Goal: Ask a question

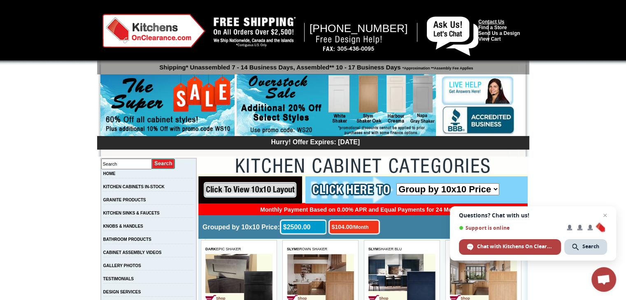
click at [497, 21] on link "Contact Us" at bounding box center [491, 22] width 26 height 6
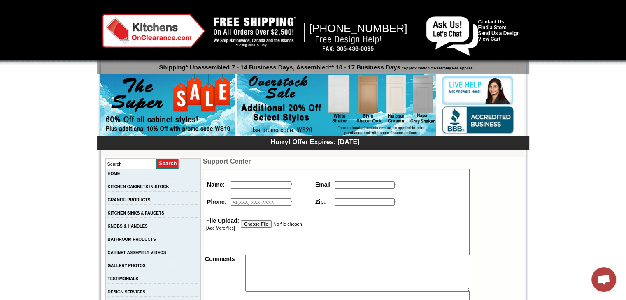
click at [246, 187] on input "text" at bounding box center [261, 184] width 60 height 7
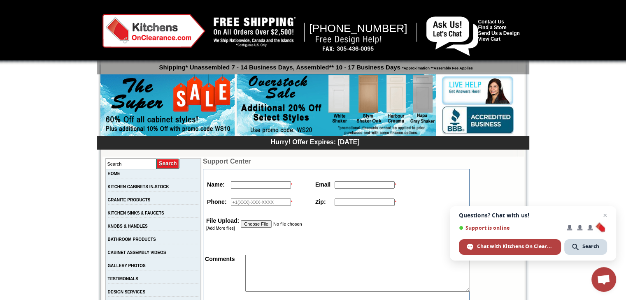
type input "[PERSON_NAME]"
type input "davidw@magwitch.com"
type input "18009701158"
type input "32256"
drag, startPoint x: 273, startPoint y: 276, endPoint x: 592, endPoint y: 213, distance: 325.3
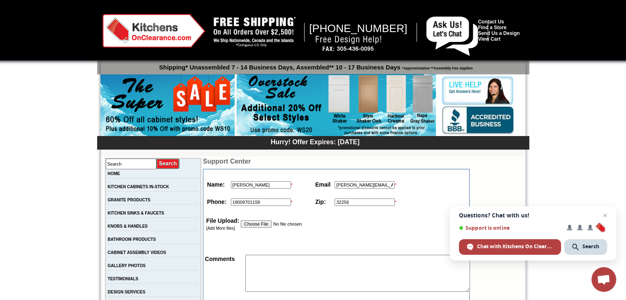
click at [278, 274] on textarea at bounding box center [357, 273] width 225 height 37
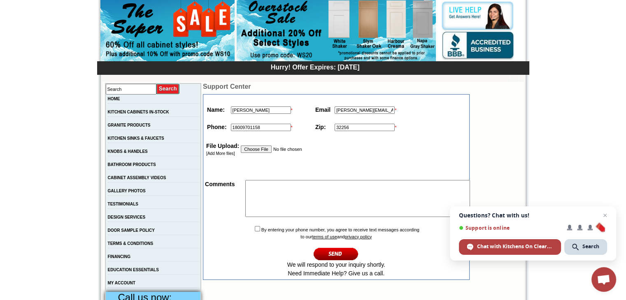
scroll to position [123, 0]
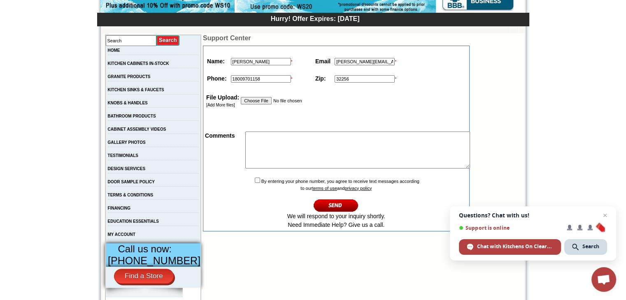
click at [293, 148] on textarea at bounding box center [357, 150] width 225 height 37
paste textarea "Hi there, I wanted to see if you’d be open to a quick chat about offering more …"
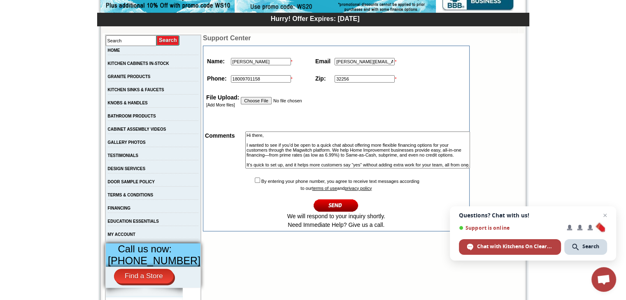
scroll to position [27, 0]
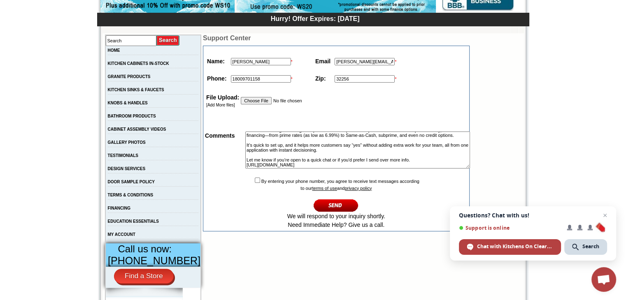
click at [330, 203] on input "image" at bounding box center [335, 206] width 45 height 14
click at [0, 0] on p "5" at bounding box center [0, 0] width 0 height 0
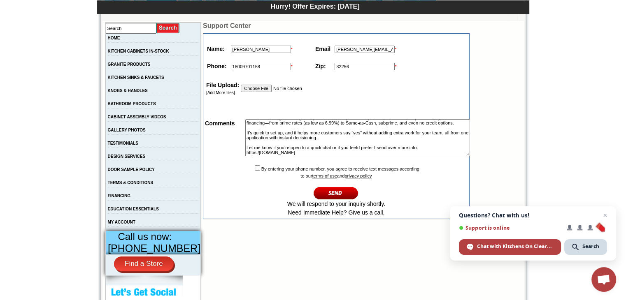
click at [0, 0] on div "Fix all" at bounding box center [0, 0] width 0 height 0
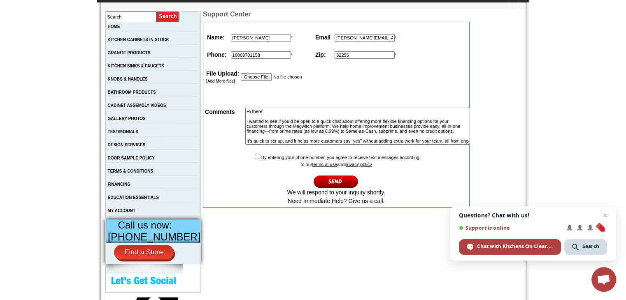
scroll to position [0, 0]
click at [317, 181] on input "image" at bounding box center [335, 182] width 45 height 14
click at [325, 188] on input "image" at bounding box center [335, 182] width 45 height 14
type textarea "Hi there, I wanted to see if you’d be open to a quick chat about offering more …"
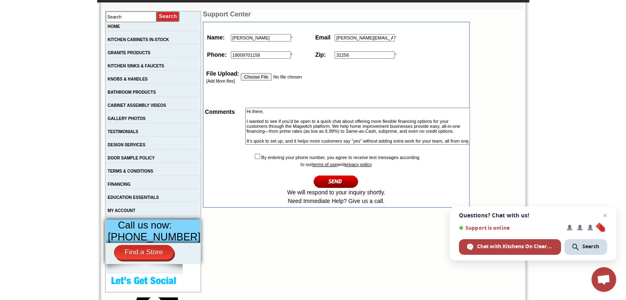
click at [255, 159] on input "checkbox" at bounding box center [257, 156] width 5 height 5
checkbox input "true"
click at [339, 185] on input "image" at bounding box center [335, 182] width 45 height 14
click at [321, 181] on input "image" at bounding box center [335, 182] width 45 height 14
